Goal: Task Accomplishment & Management: Complete application form

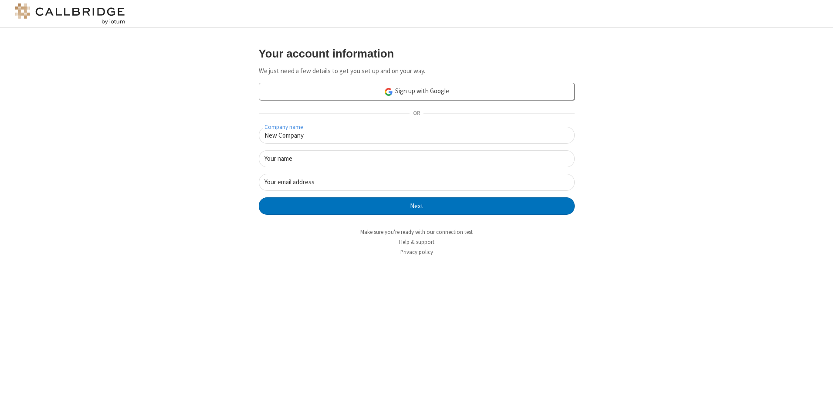
type input "New Company"
type input "New User"
type input "newUser@newUser.freesmackdown.b"
click button "Next" at bounding box center [417, 205] width 316 height 17
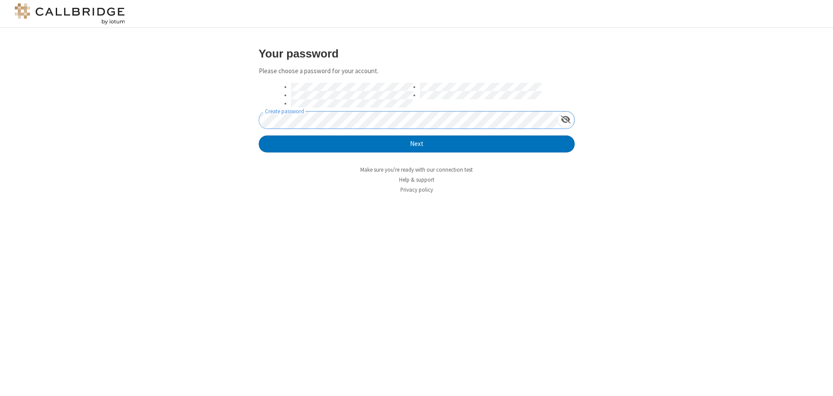
click button "Next" at bounding box center [417, 143] width 316 height 17
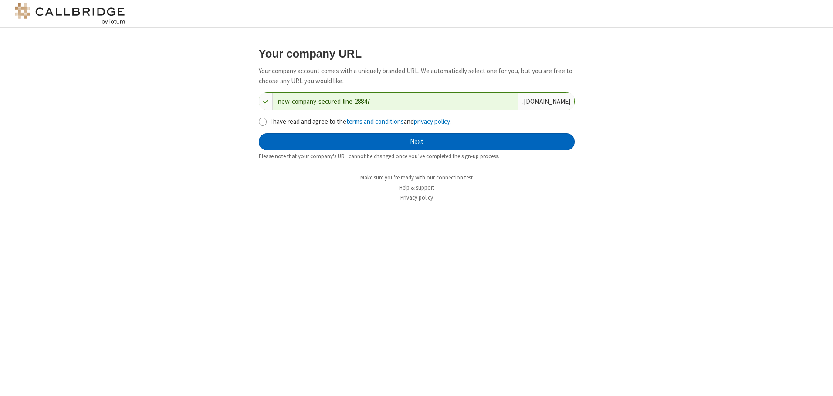
click at [417, 142] on button "Next" at bounding box center [417, 141] width 316 height 17
